Goal: Find contact information: Find contact information

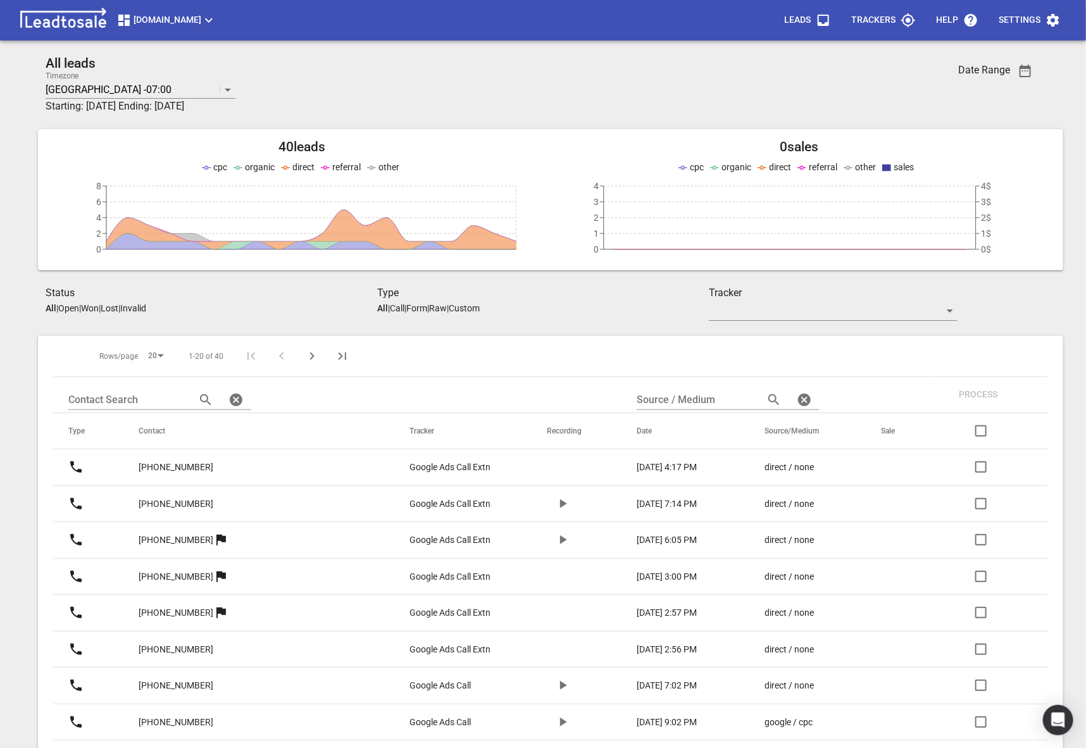
click at [141, 20] on span "[DOMAIN_NAME]" at bounding box center [166, 20] width 100 height 15
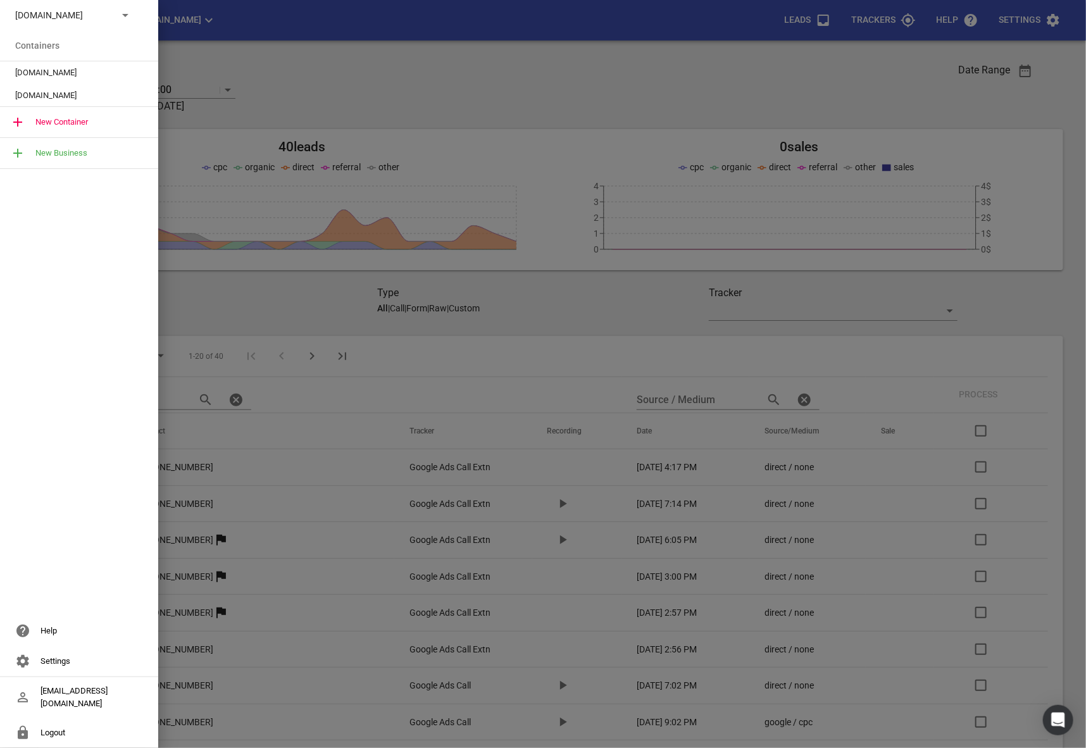
click at [332, 290] on div at bounding box center [543, 374] width 1086 height 748
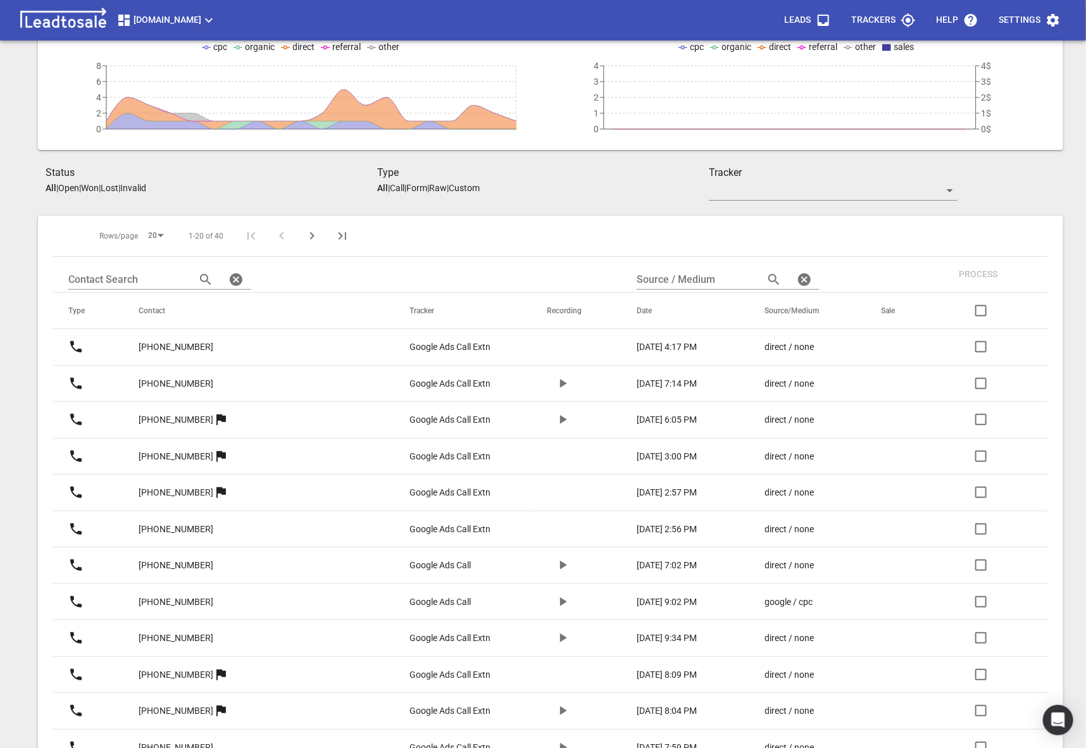
scroll to position [90, 0]
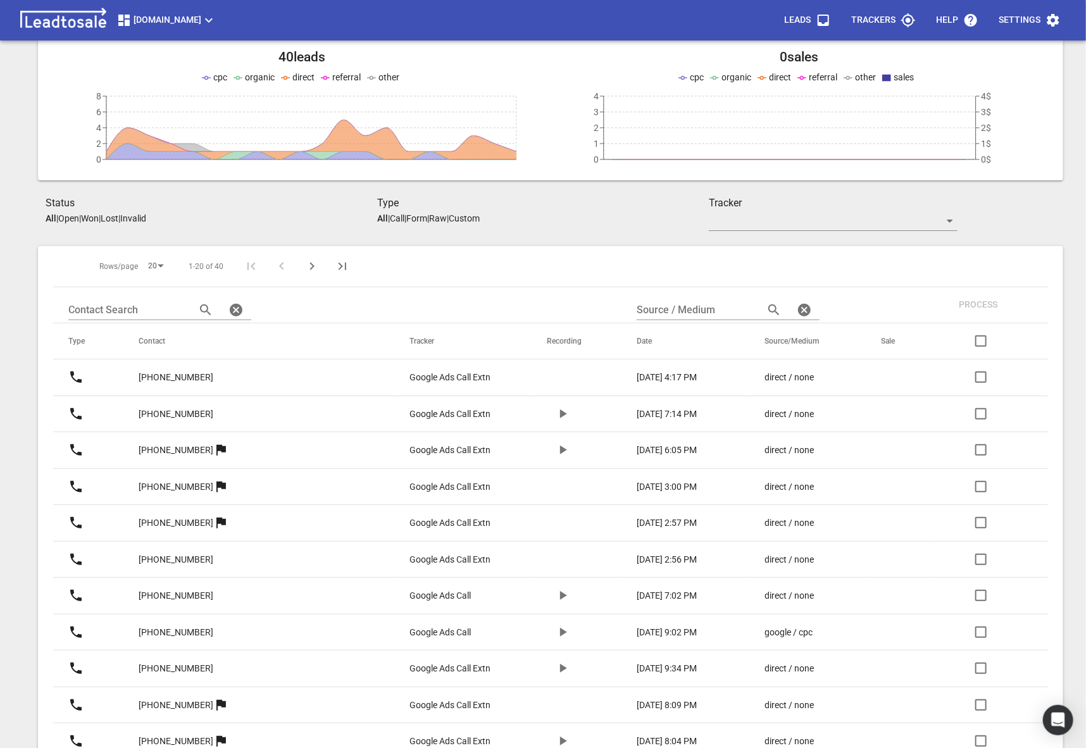
click at [213, 378] on p "[PHONE_NUMBER]" at bounding box center [176, 377] width 75 height 13
click at [202, 372] on p "[PHONE_NUMBER]" at bounding box center [176, 377] width 75 height 13
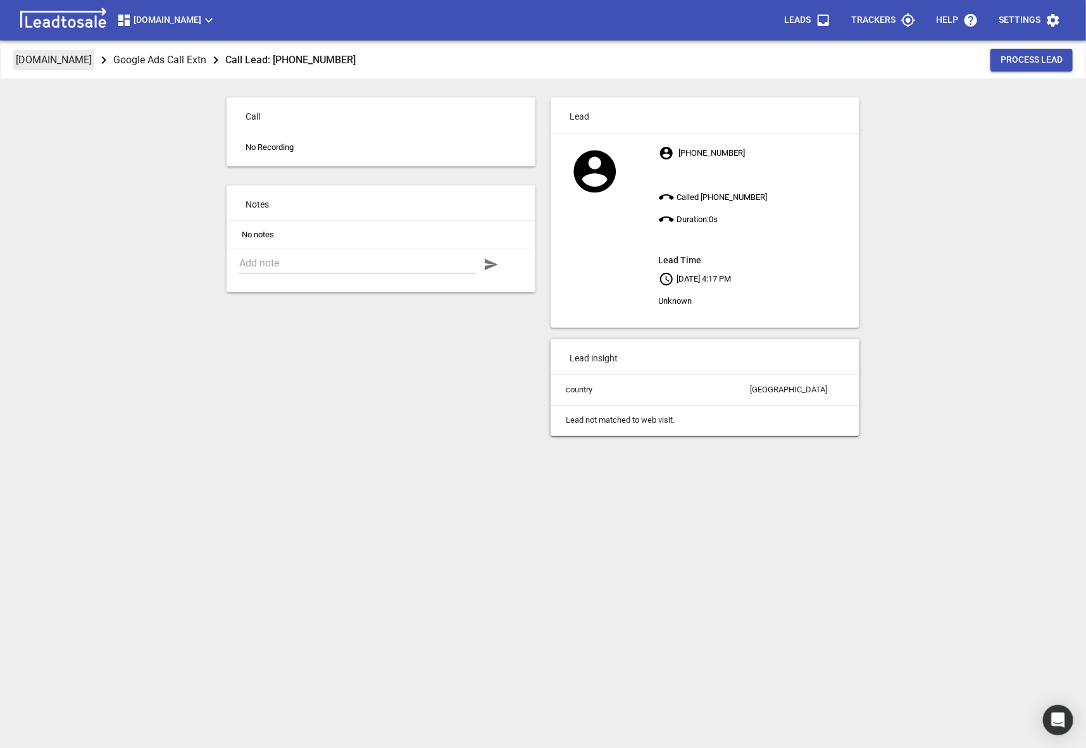
click at [68, 62] on p "[DOMAIN_NAME]" at bounding box center [54, 60] width 76 height 15
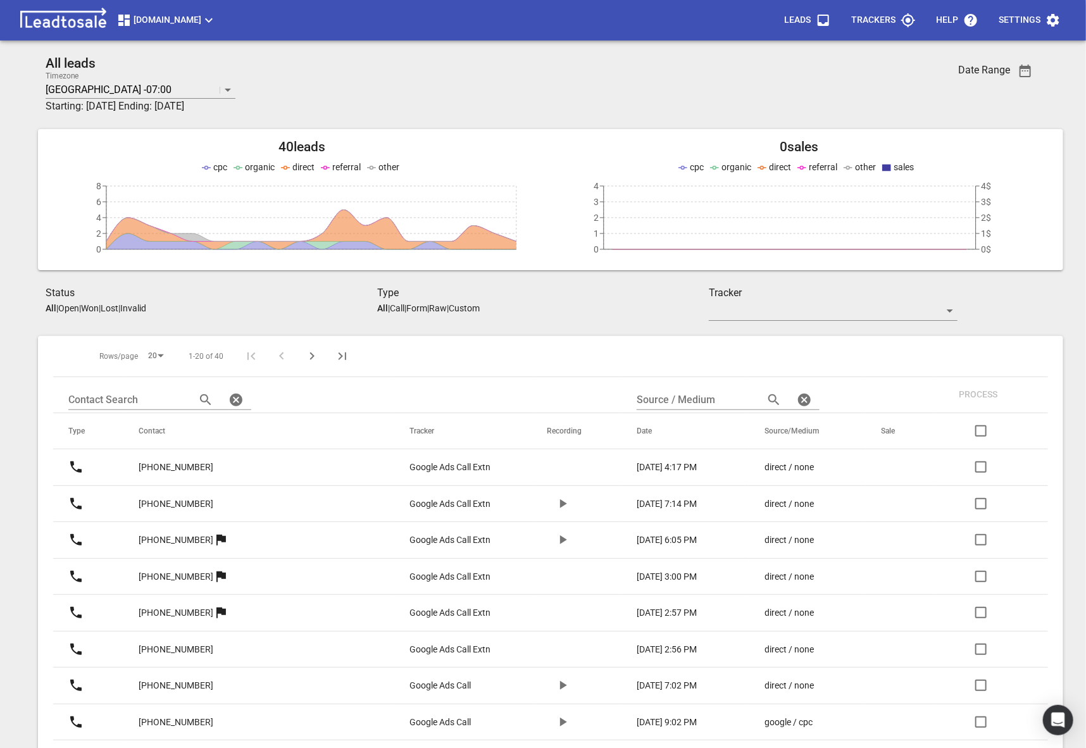
click at [548, 501] on span "button" at bounding box center [563, 503] width 30 height 15
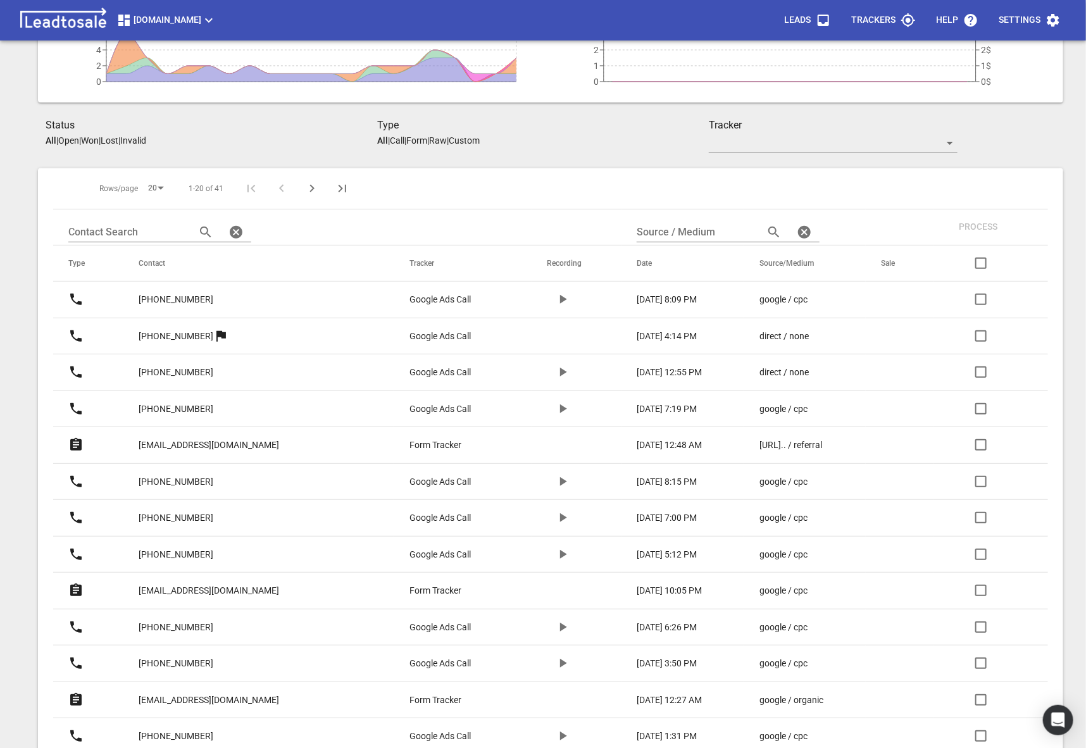
scroll to position [179, 0]
